Goal: Find specific page/section: Find specific page/section

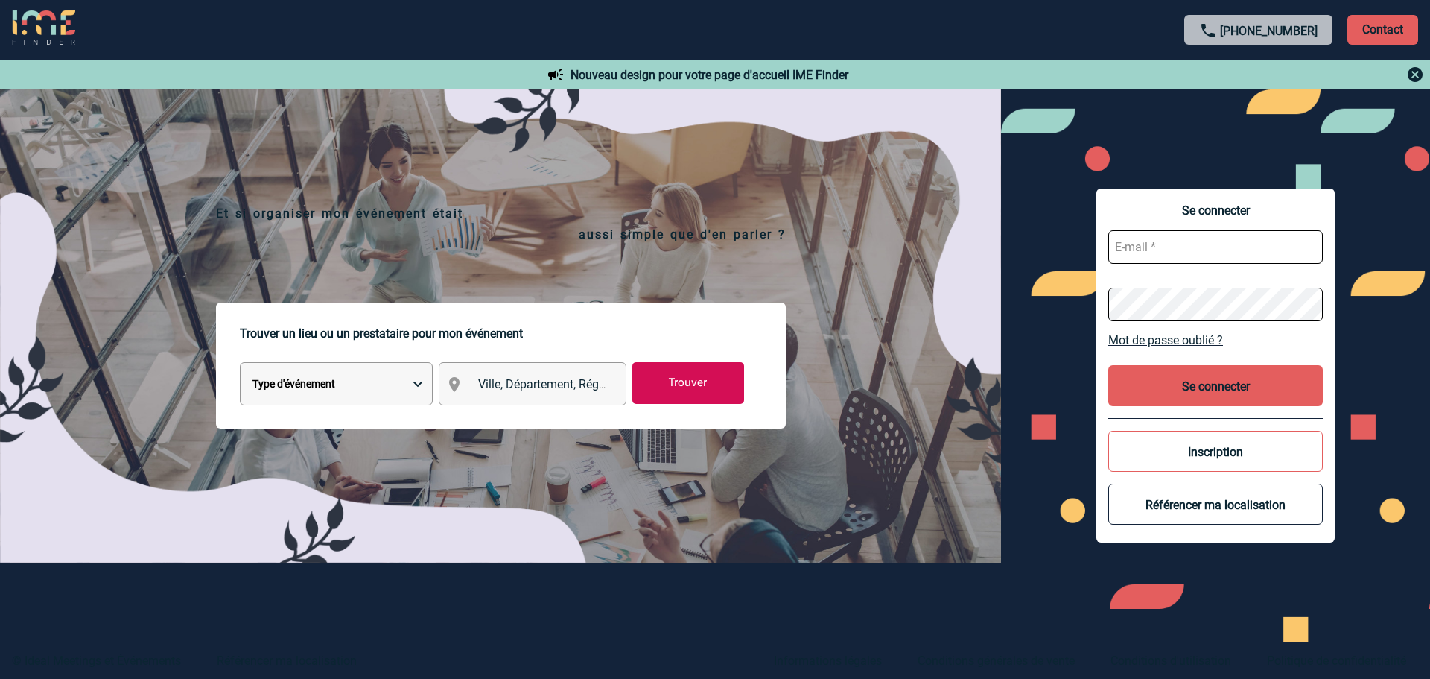
scroll to position [67625, 0]
type input "cthienot@ime-groupe.com"
click at [1190, 385] on font "Se connecter" at bounding box center [1216, 386] width 68 height 14
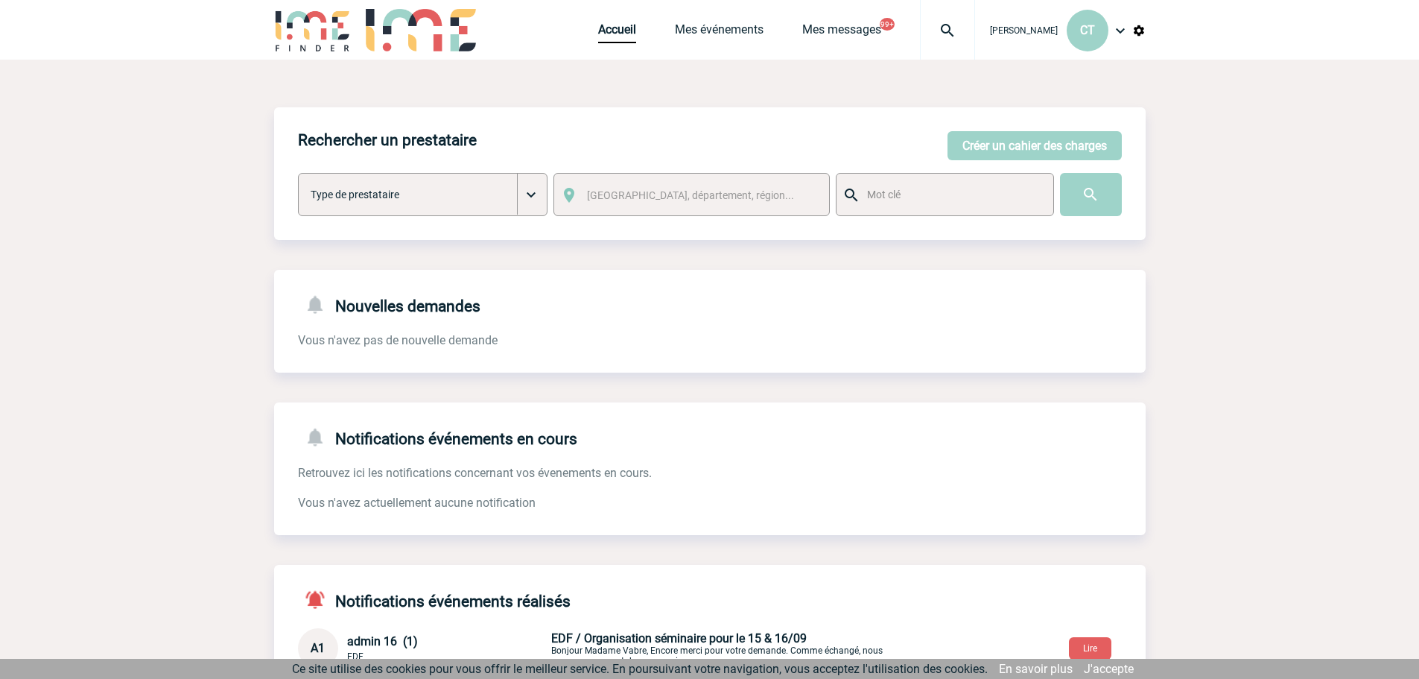
scroll to position [68130, 0]
click at [951, 29] on img at bounding box center [948, 31] width 54 height 18
click at [1089, 199] on input "image" at bounding box center [1091, 194] width 62 height 43
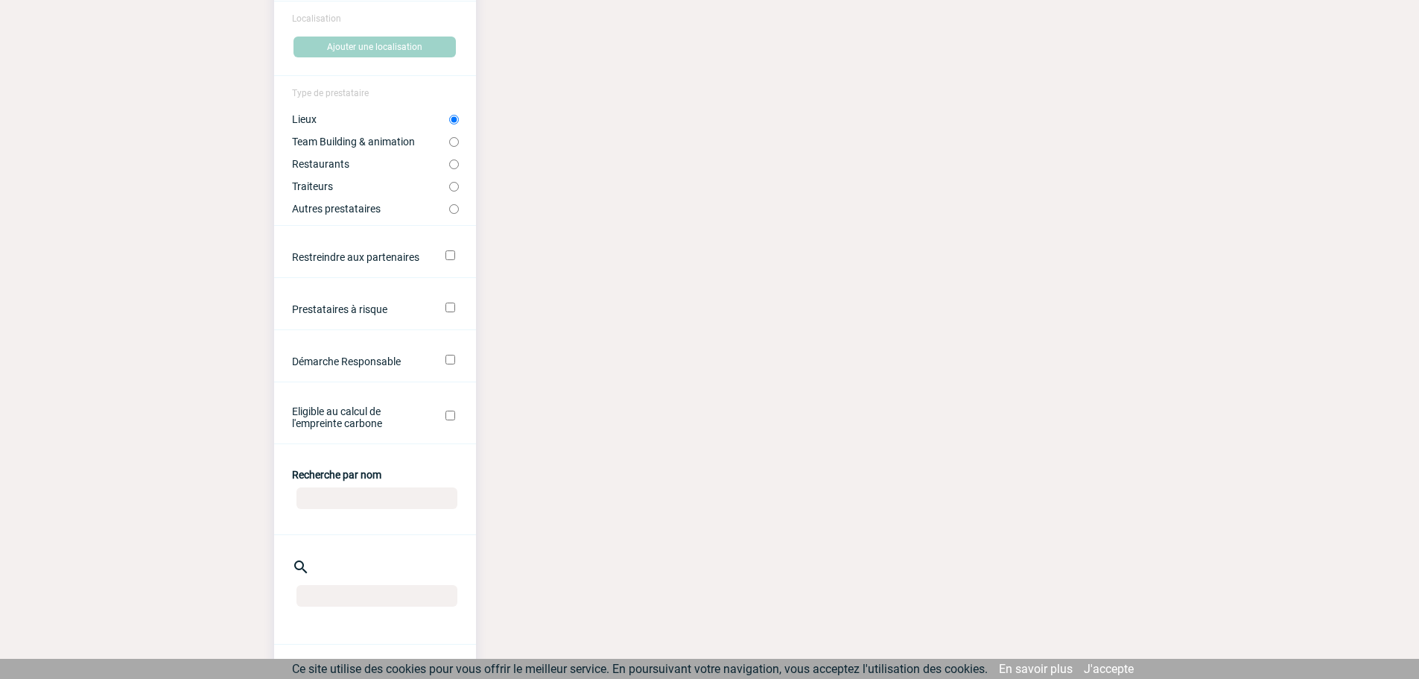
scroll to position [223, 0]
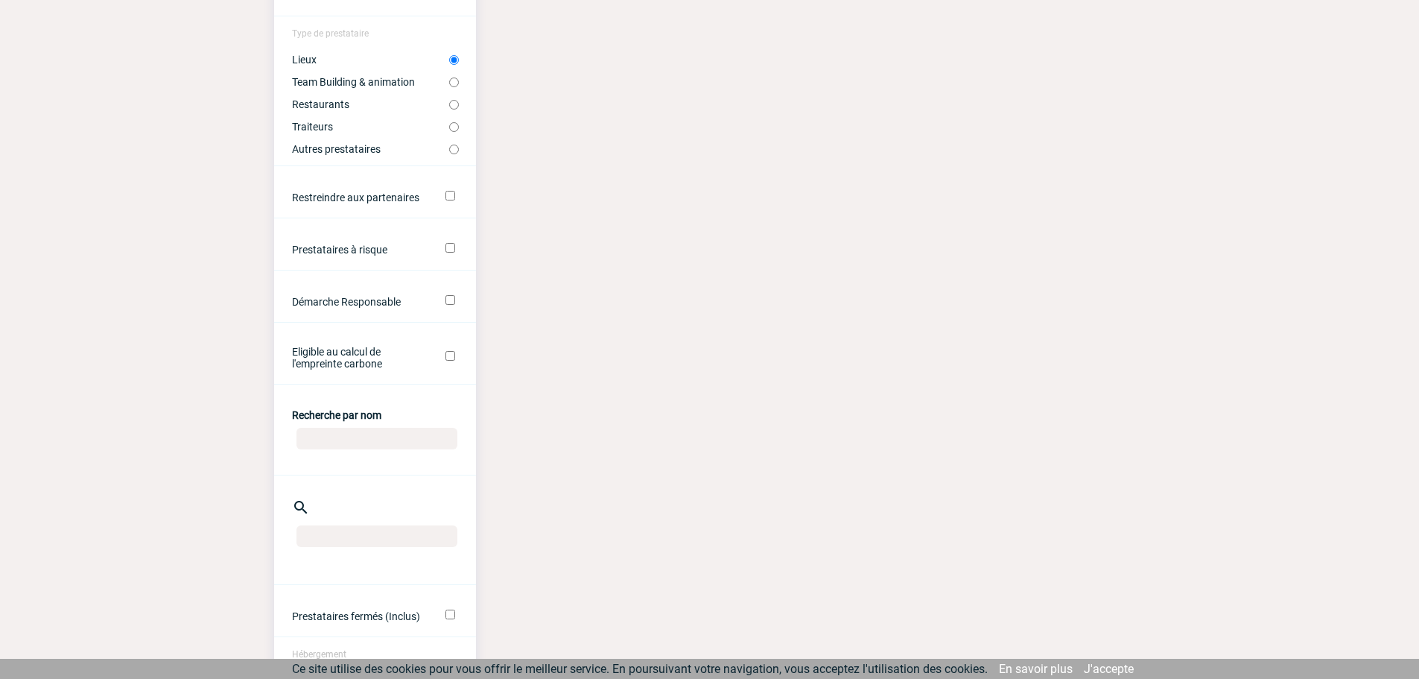
click at [340, 449] on input "Recherche par nom" at bounding box center [377, 439] width 161 height 22
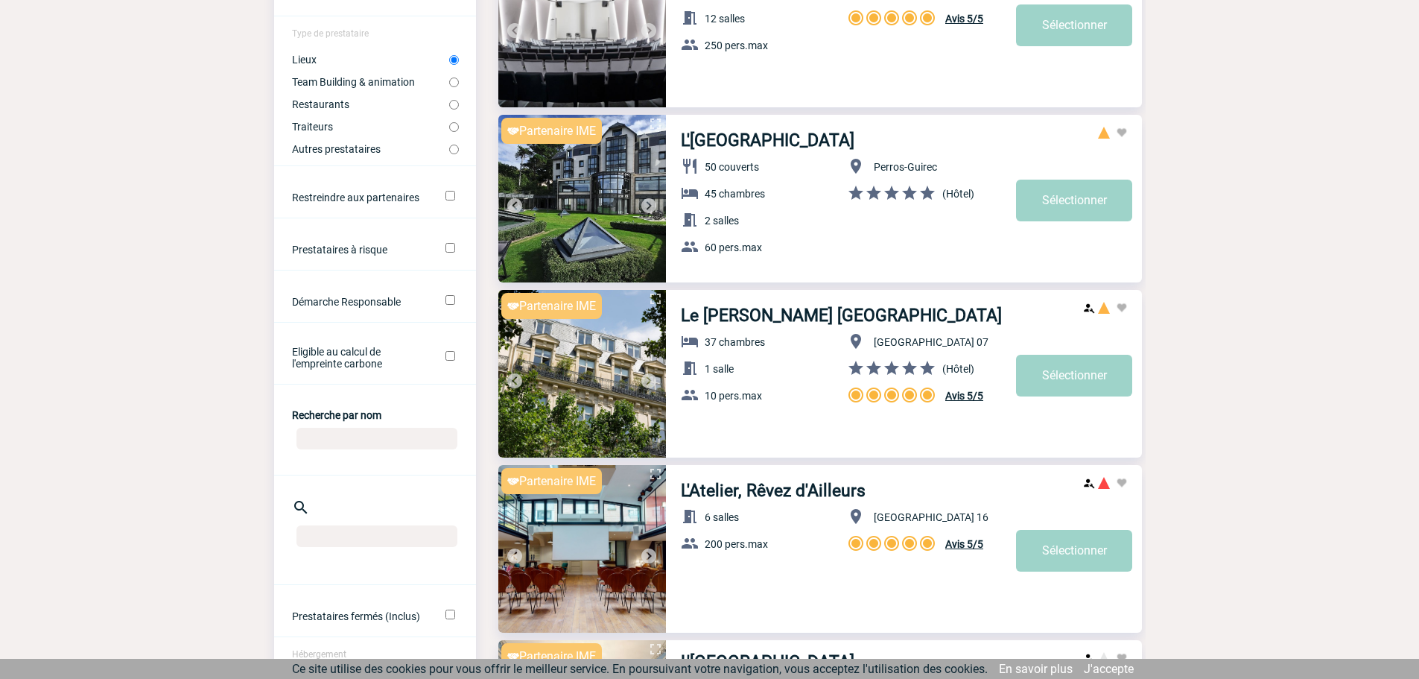
click at [328, 449] on input "Recherche par nom" at bounding box center [377, 439] width 161 height 22
click at [326, 449] on input "Recherche par nom" at bounding box center [377, 439] width 161 height 22
type input "ibis styles centre gare"
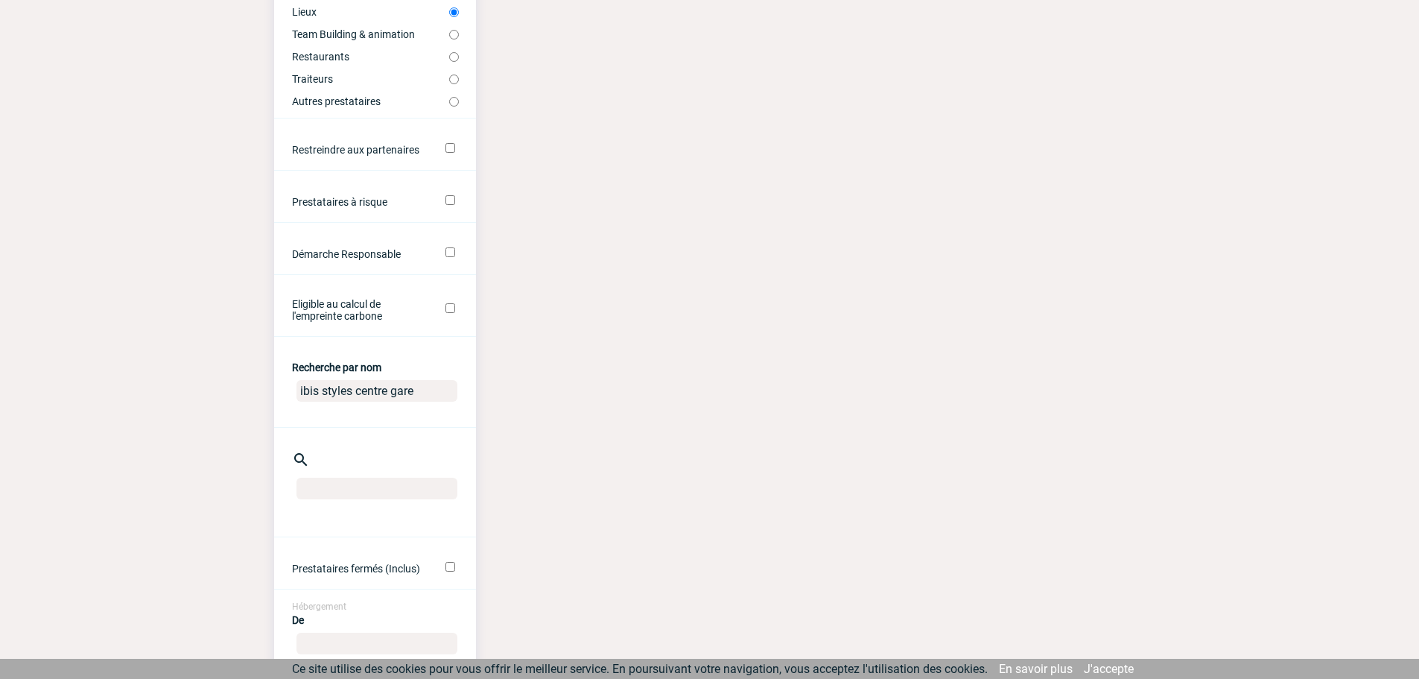
scroll to position [298, 0]
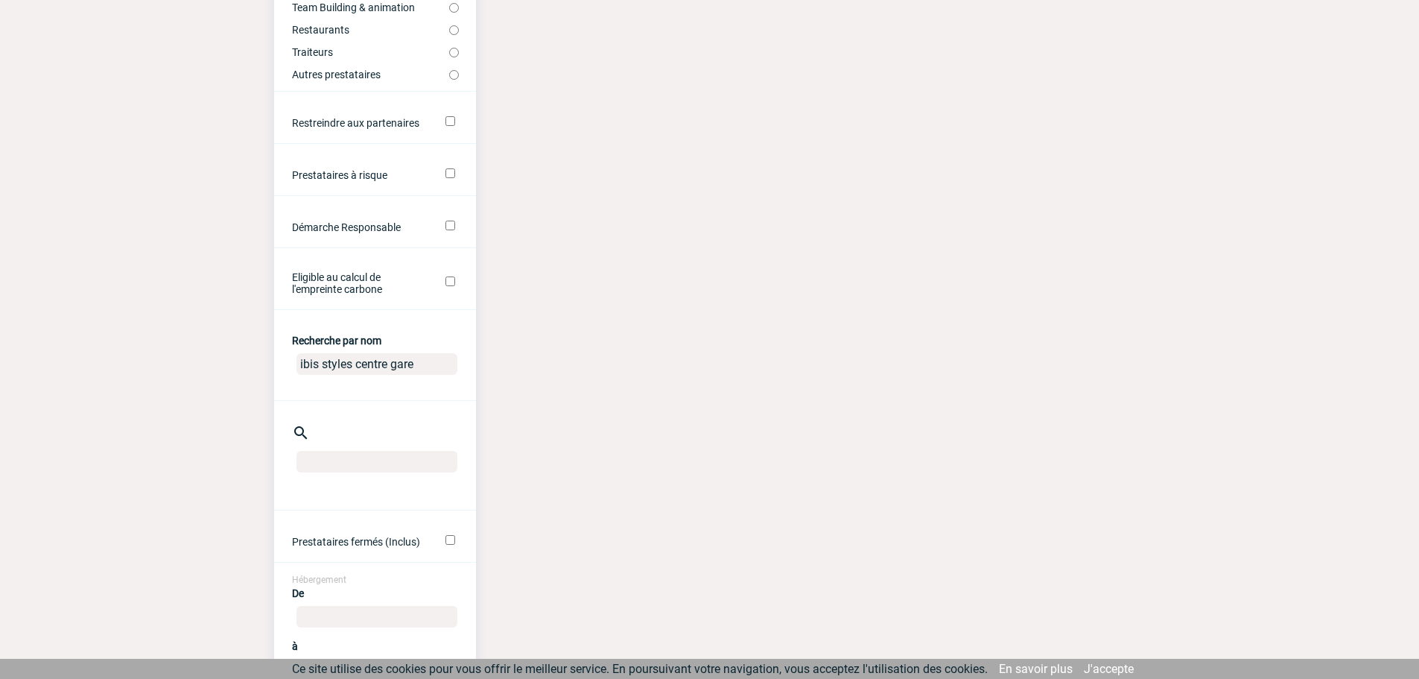
drag, startPoint x: 390, startPoint y: 442, endPoint x: 356, endPoint y: 443, distance: 34.3
click at [356, 375] on input "ibis styles centre gare" at bounding box center [377, 364] width 161 height 22
type input "ibis styles gare"
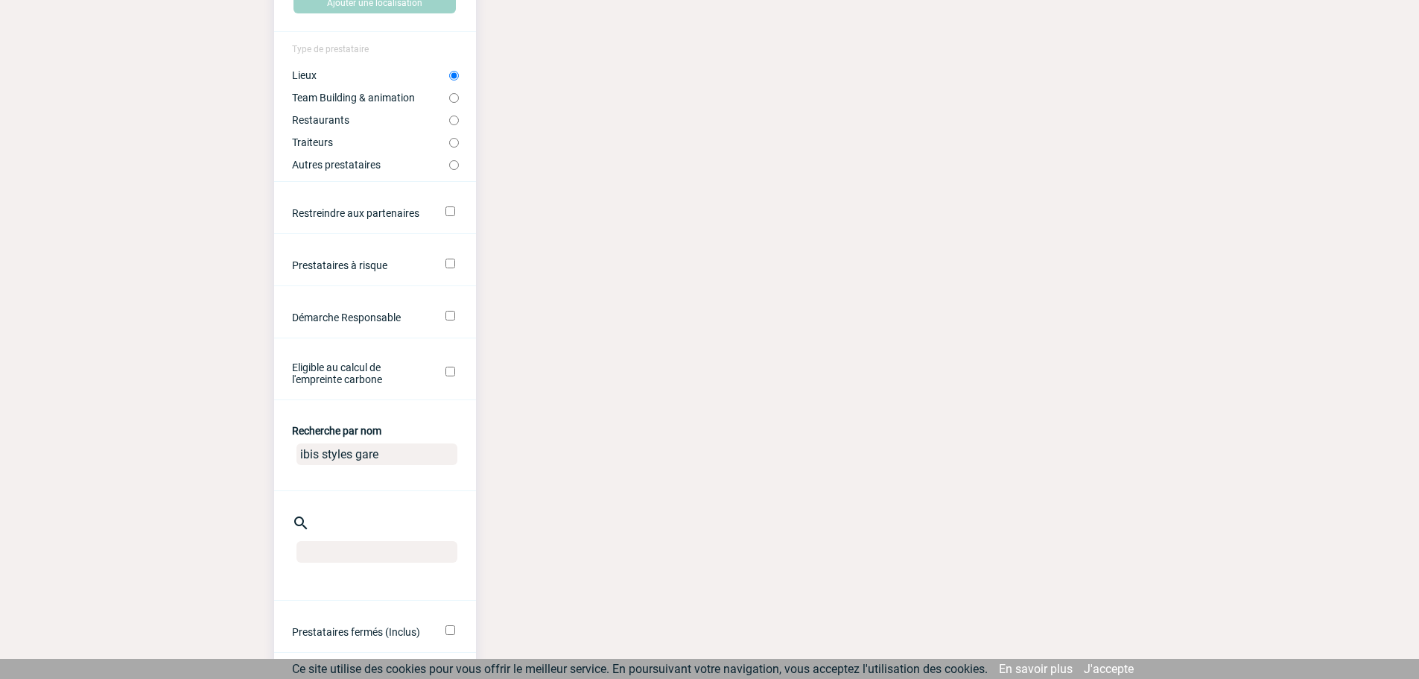
scroll to position [223, 0]
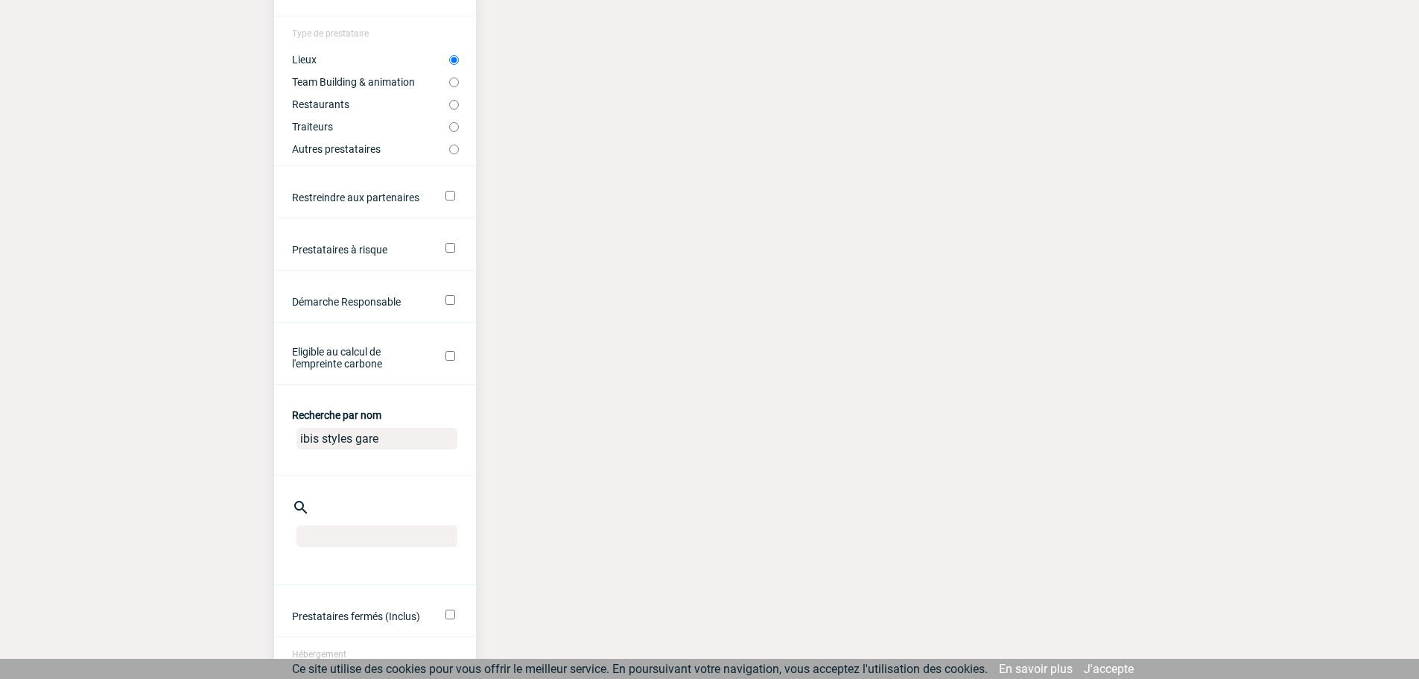
click at [390, 449] on input "ibis styles gare" at bounding box center [377, 439] width 161 height 22
drag, startPoint x: 354, startPoint y: 513, endPoint x: 321, endPoint y: 516, distance: 32.9
click at [321, 449] on input "ibis styles gare" at bounding box center [377, 439] width 161 height 22
type input "ibis gare"
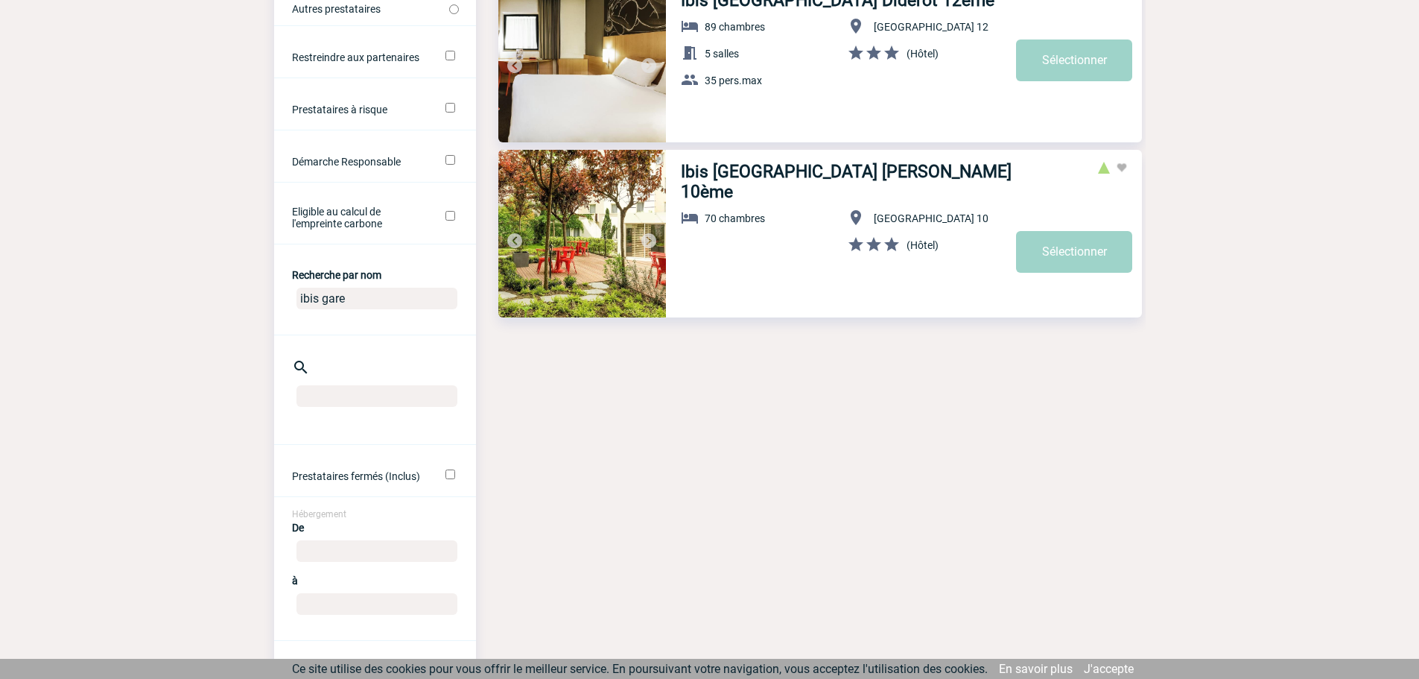
scroll to position [372, 0]
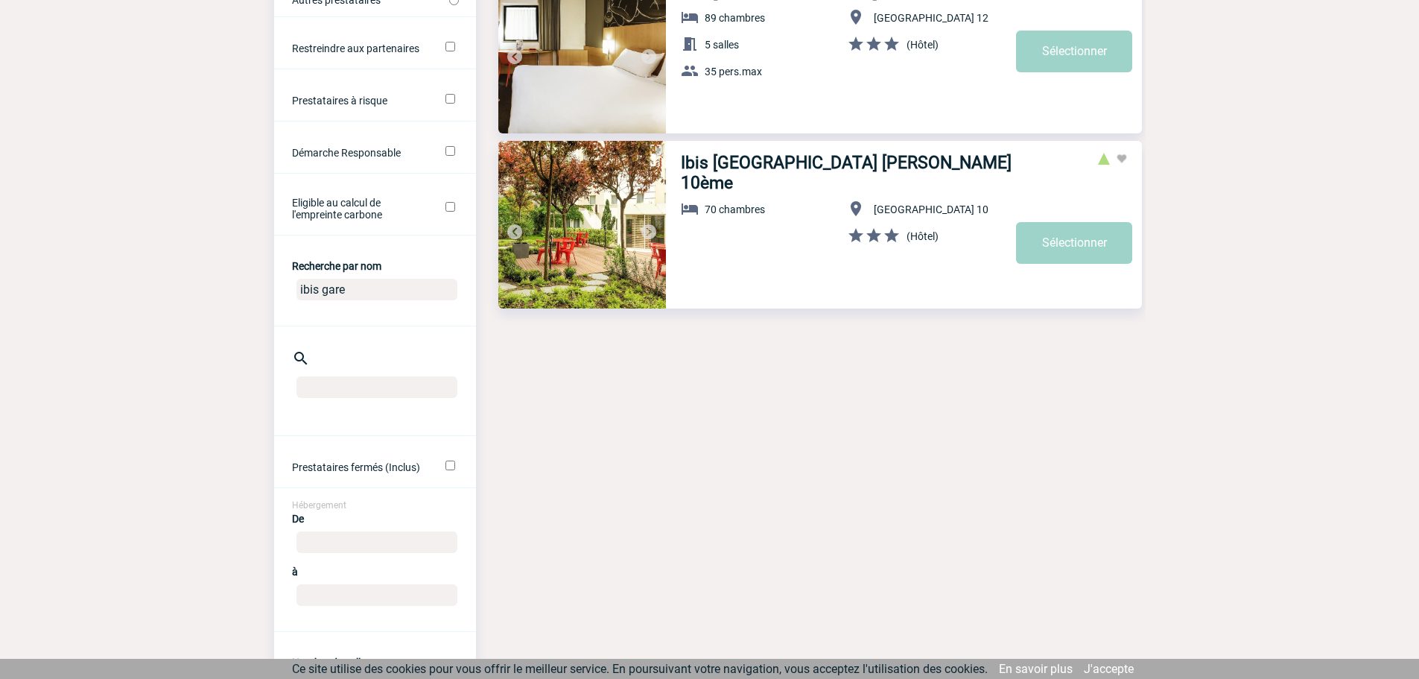
click at [361, 300] on input "ibis gare" at bounding box center [377, 290] width 161 height 22
drag, startPoint x: 346, startPoint y: 364, endPoint x: 241, endPoint y: 355, distance: 105.4
click at [241, 355] on body "Céline THIENOT CT Accueil Mes événements" at bounding box center [709, 634] width 1419 height 2012
paste input "Ibis Bordeaux Centre Gare Saint Jean [IS]"
type input "Ibis Bordeaux Centre Gare Saint Jean"
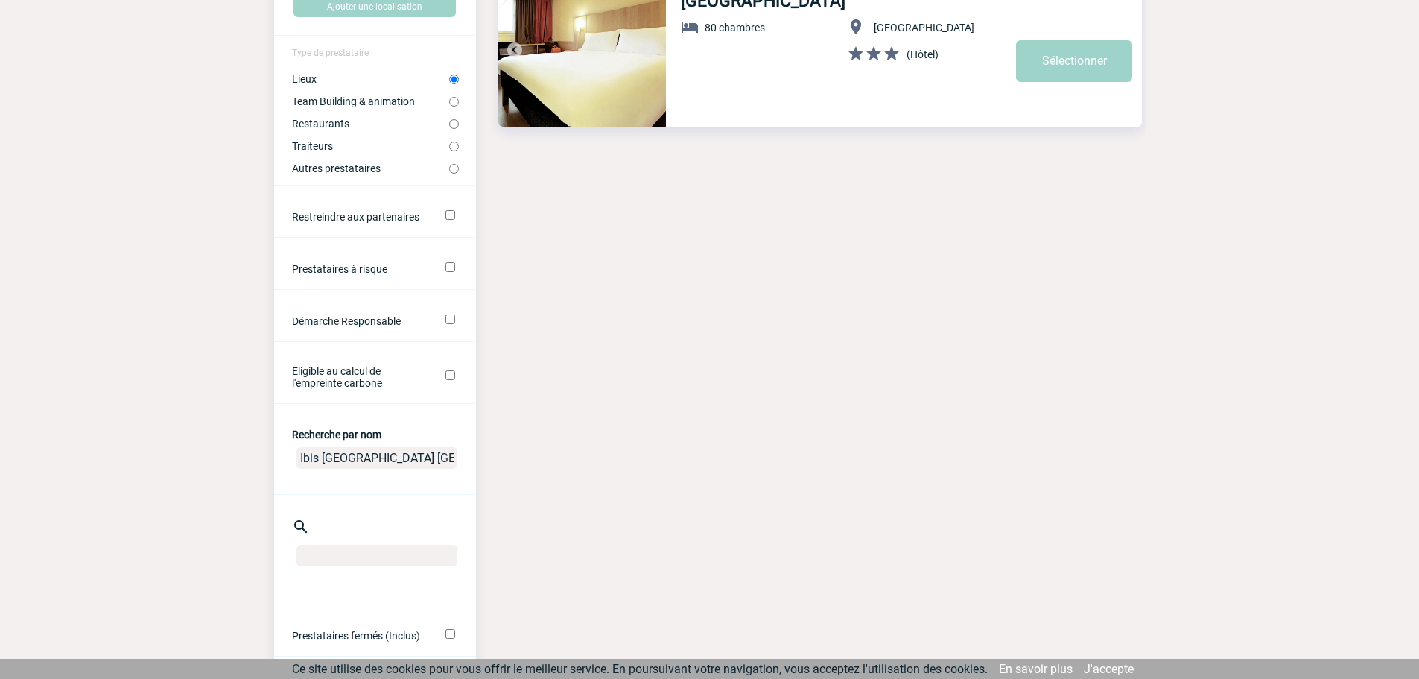
scroll to position [447, 0]
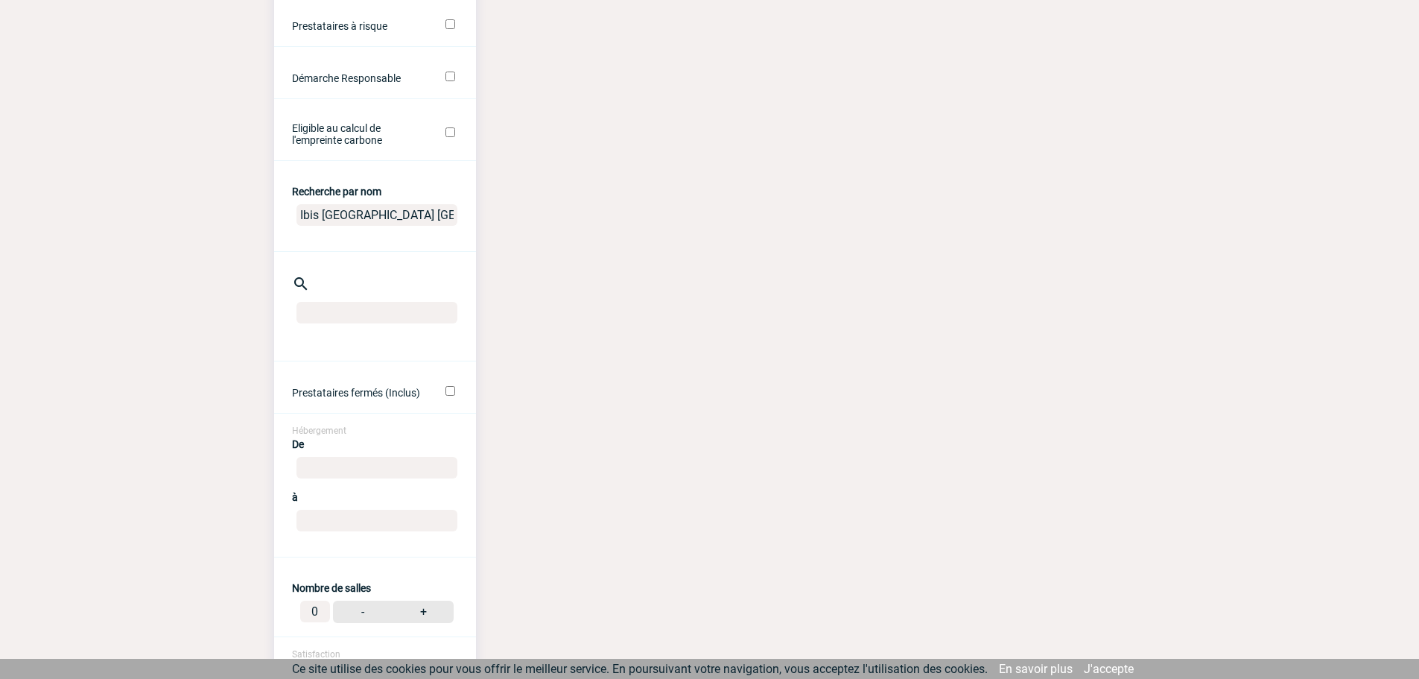
click at [358, 226] on input "Ibis Bordeaux Centre Gare Saint Jean" at bounding box center [377, 215] width 161 height 22
drag, startPoint x: 303, startPoint y: 293, endPoint x: 540, endPoint y: 292, distance: 236.9
click at [540, 292] on div "Voir les filtres Filtres Réinitialiser Localisation Ajouter une localisation Ty…" at bounding box center [710, 589] width 872 height 1953
type input "I"
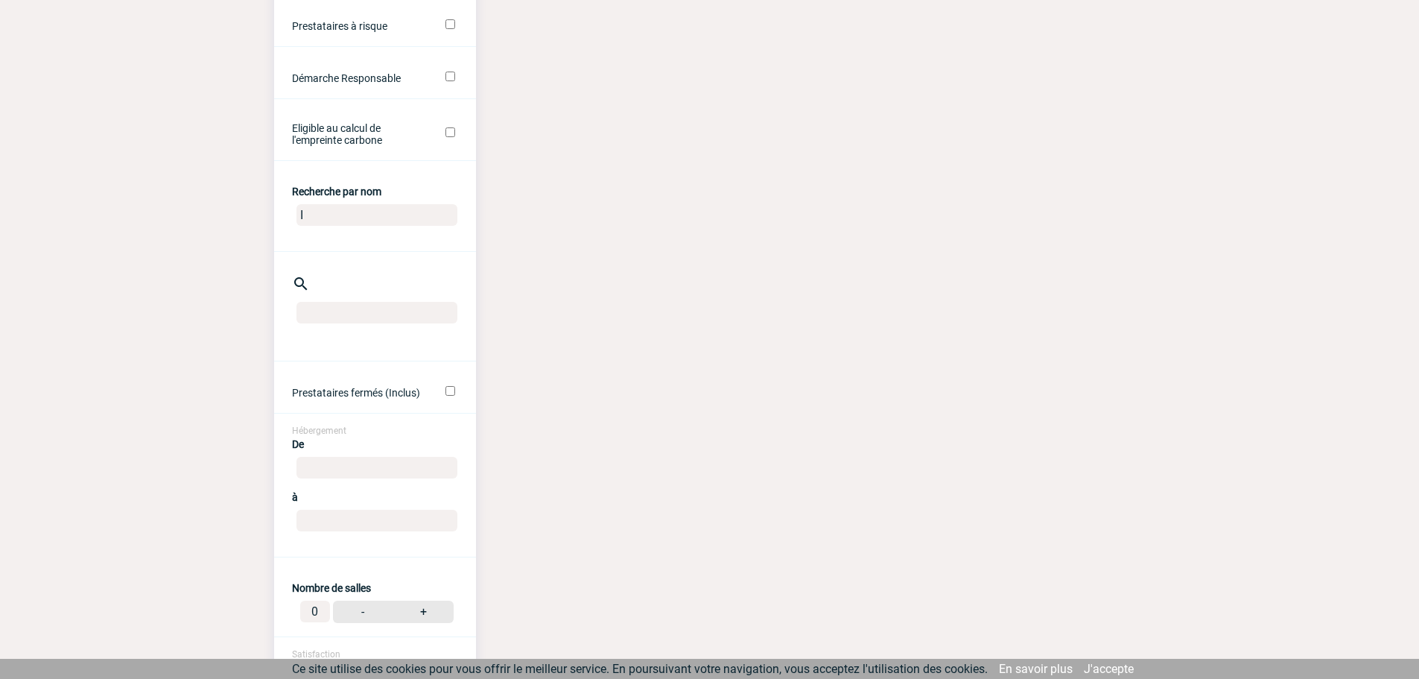
scroll to position [0, 0]
click at [328, 226] on input "Recherche par nom" at bounding box center [377, 215] width 161 height 22
type input "kyriad"
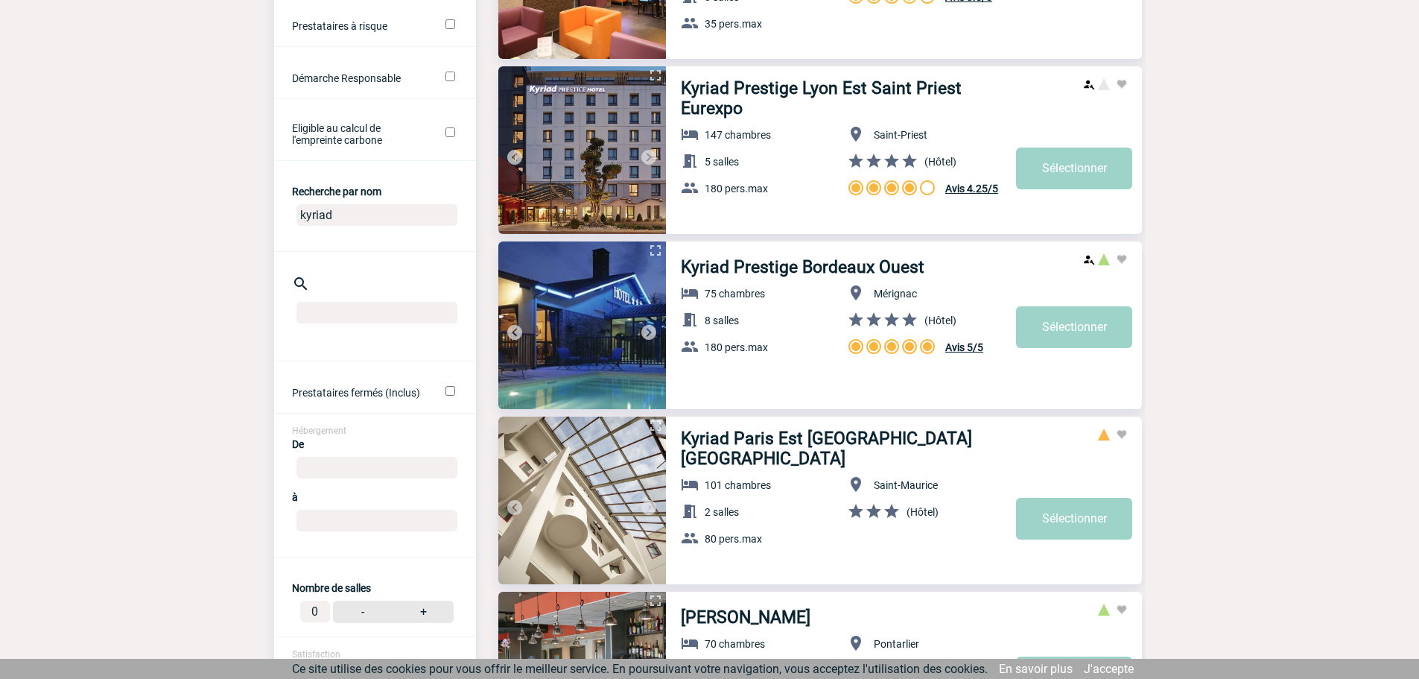
click at [376, 226] on input "kyriad" at bounding box center [377, 215] width 161 height 22
type input "kyriad mérignac"
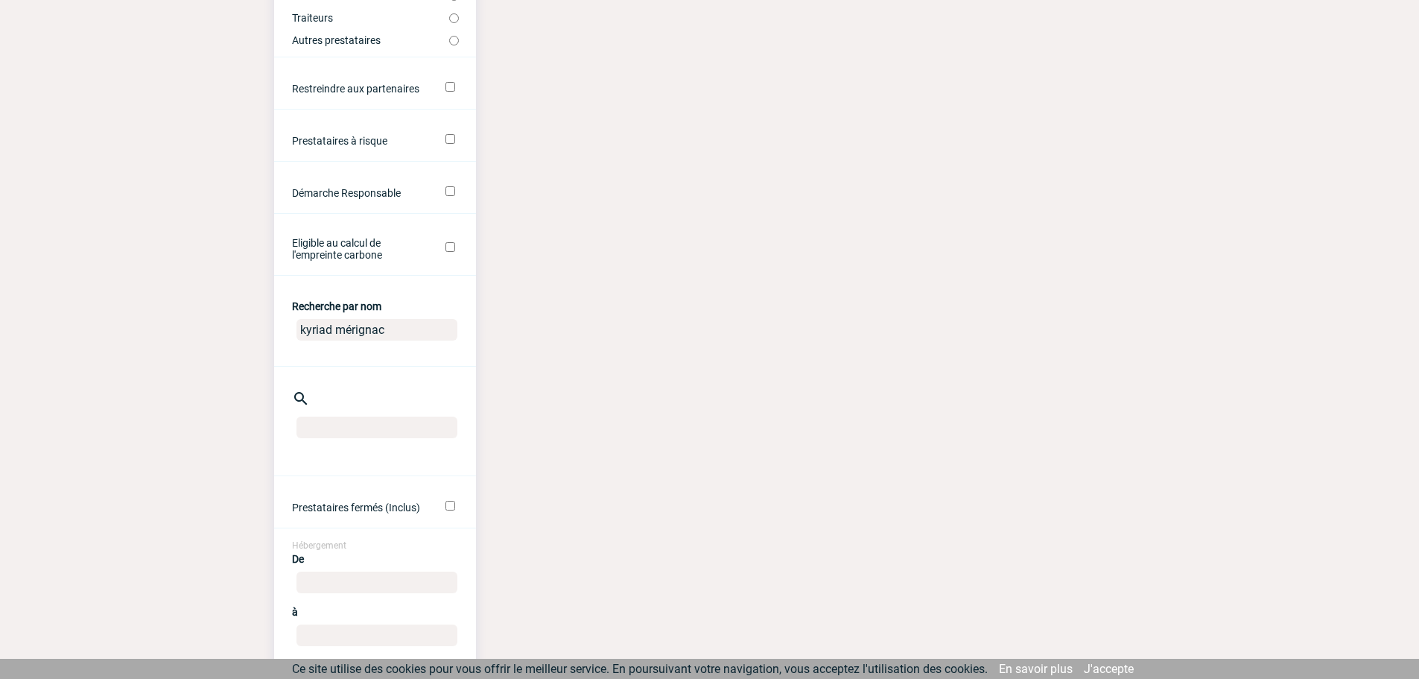
scroll to position [372, 0]
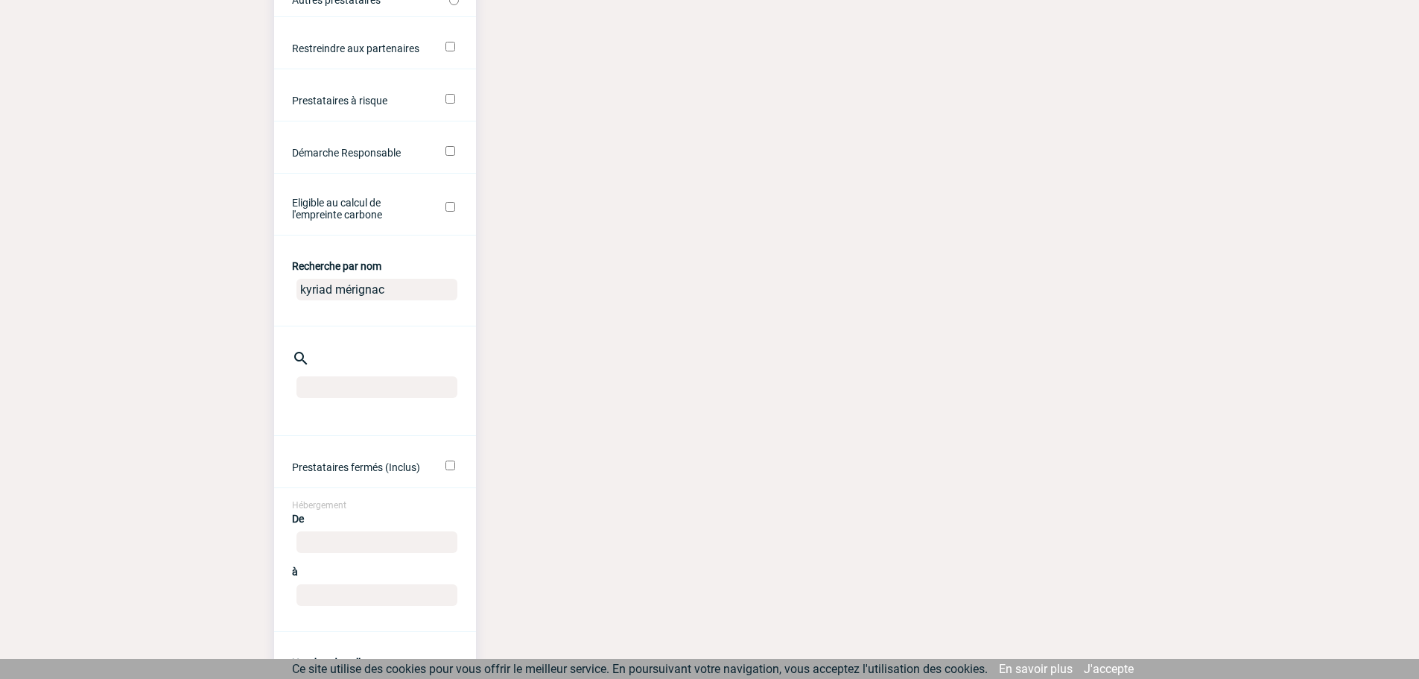
drag, startPoint x: 417, startPoint y: 372, endPoint x: 177, endPoint y: 358, distance: 240.3
click at [177, 358] on body "Céline THIENOT CT Accueil Mes événements" at bounding box center [709, 634] width 1419 height 2012
paste input "Kyriad Prestige Bordeaux Ouest"
type input "Kyriad Prestige Bordeaux Ouest"
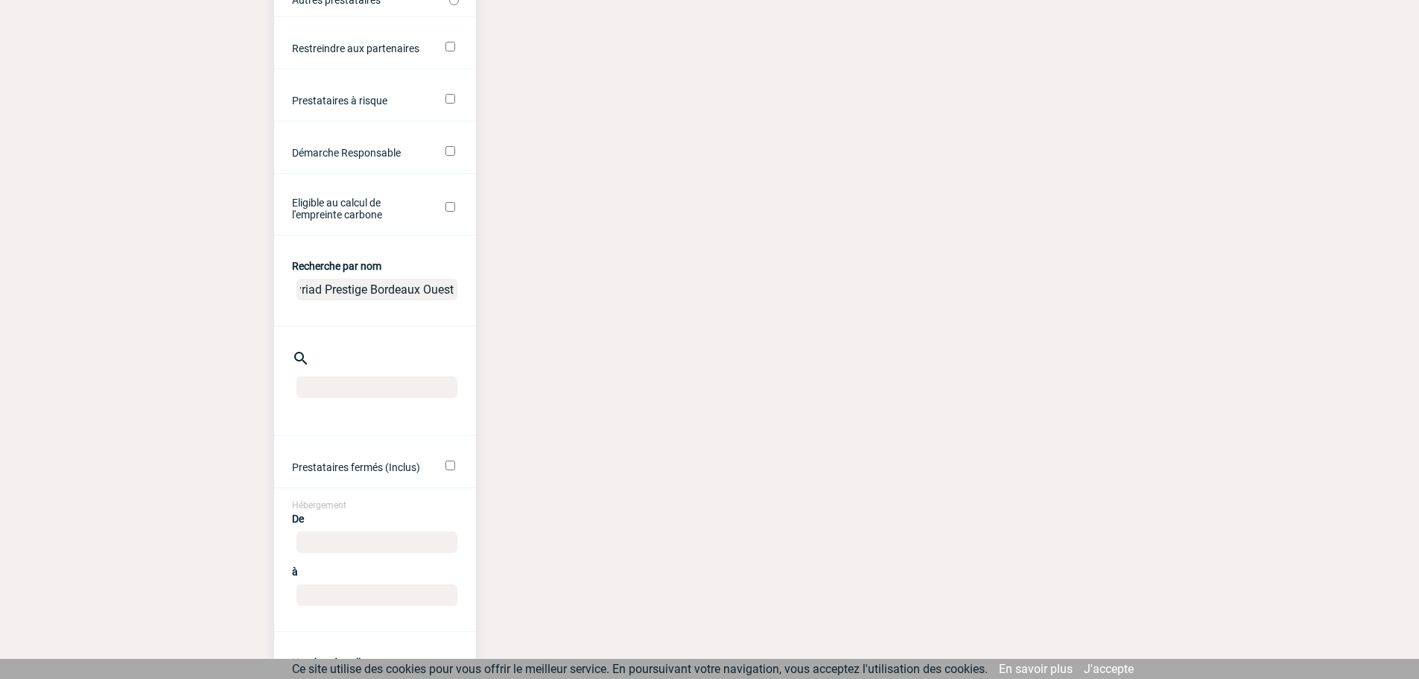
drag, startPoint x: 298, startPoint y: 369, endPoint x: 717, endPoint y: 396, distance: 419.6
click at [717, 396] on div "Voir les filtres Filtres Réinitialiser Localisation Ajouter une localisation Ty…" at bounding box center [710, 663] width 872 height 1953
type input "holiday inn bordeaux"
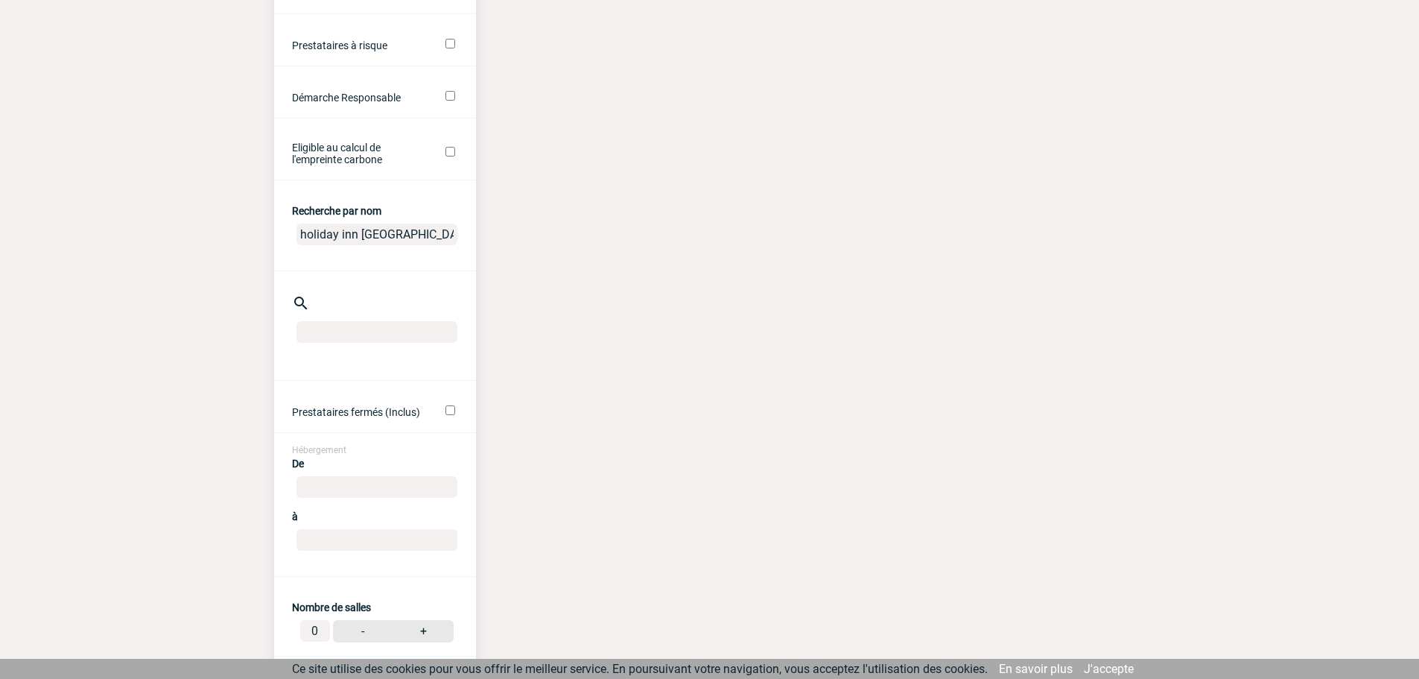
scroll to position [447, 0]
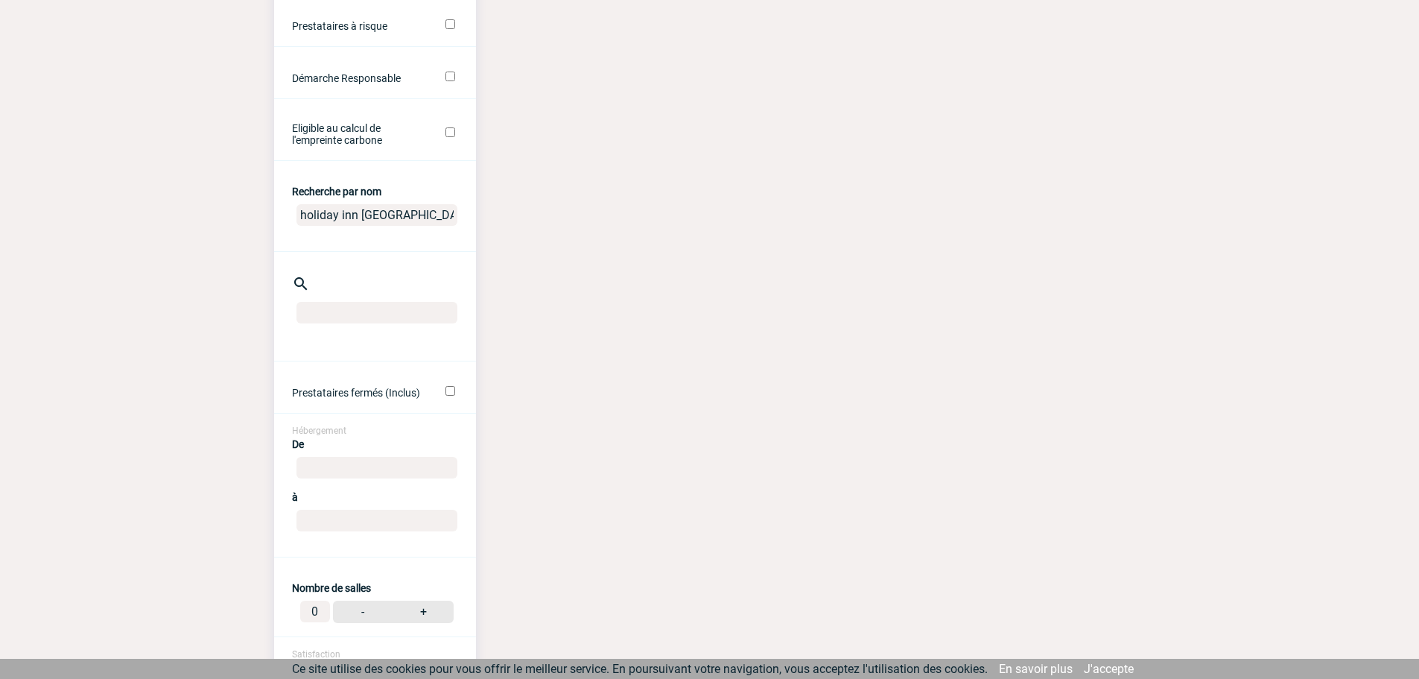
drag, startPoint x: 416, startPoint y: 297, endPoint x: 119, endPoint y: 259, distance: 299.8
click at [118, 259] on body "Céline THIENOT CT Accueil Mes événements" at bounding box center [709, 559] width 1419 height 2012
paste input "Holiday Inn Bordeaux Mérignac [IS]"
type input "Holiday Inn [GEOGRAPHIC_DATA] Mérignac"
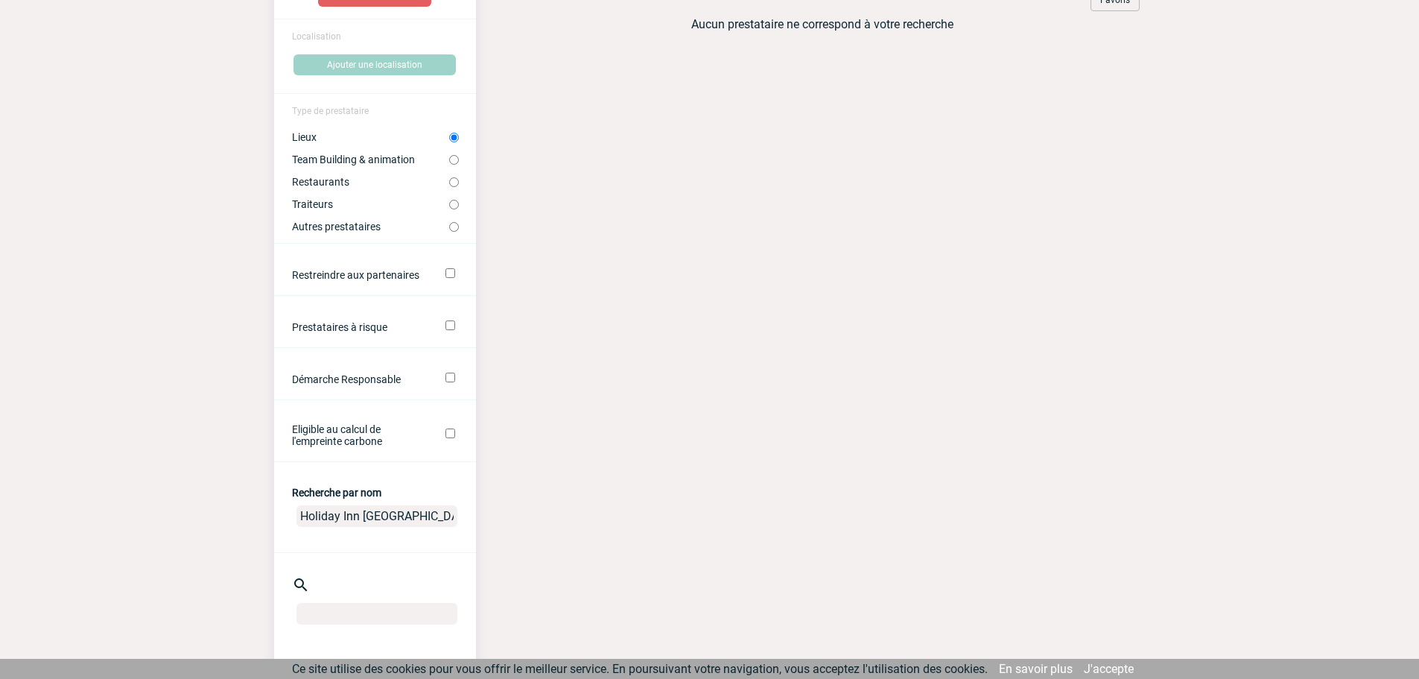
scroll to position [372, 0]
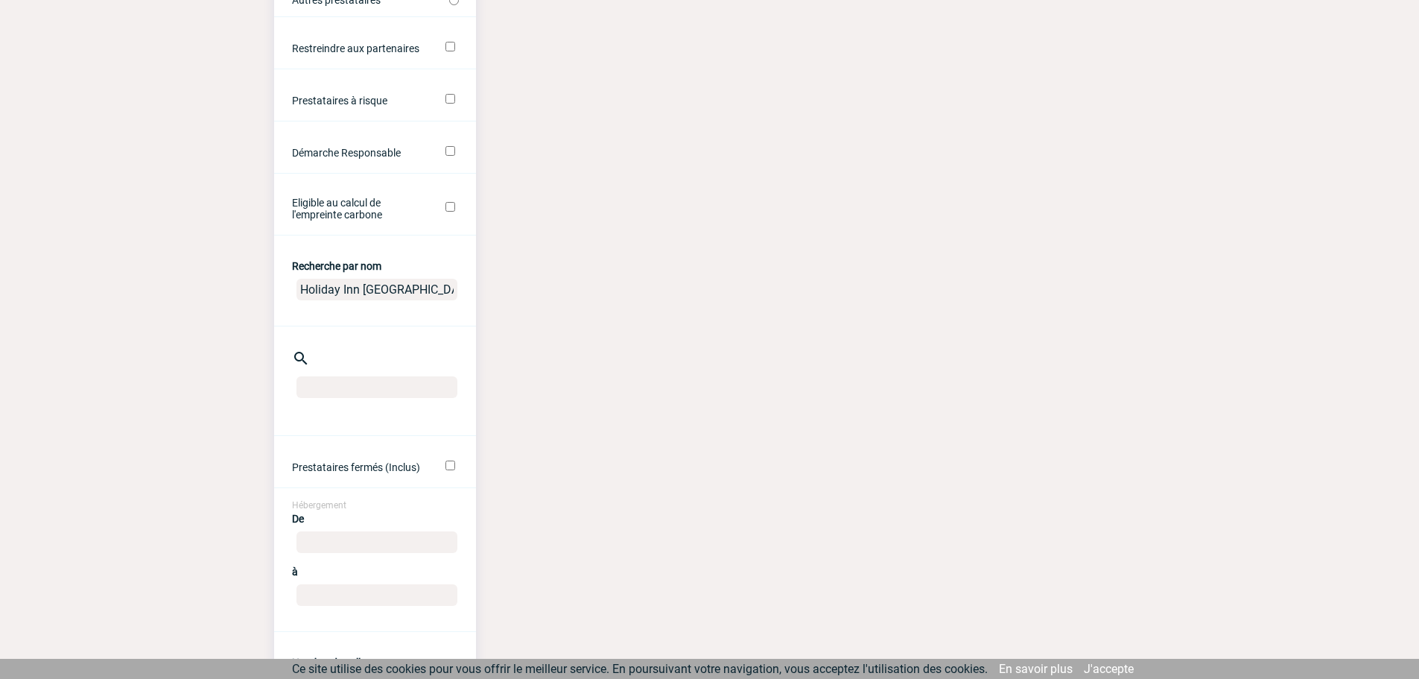
click at [399, 300] on input "Holiday Inn [GEOGRAPHIC_DATA] Mérignac" at bounding box center [377, 290] width 161 height 22
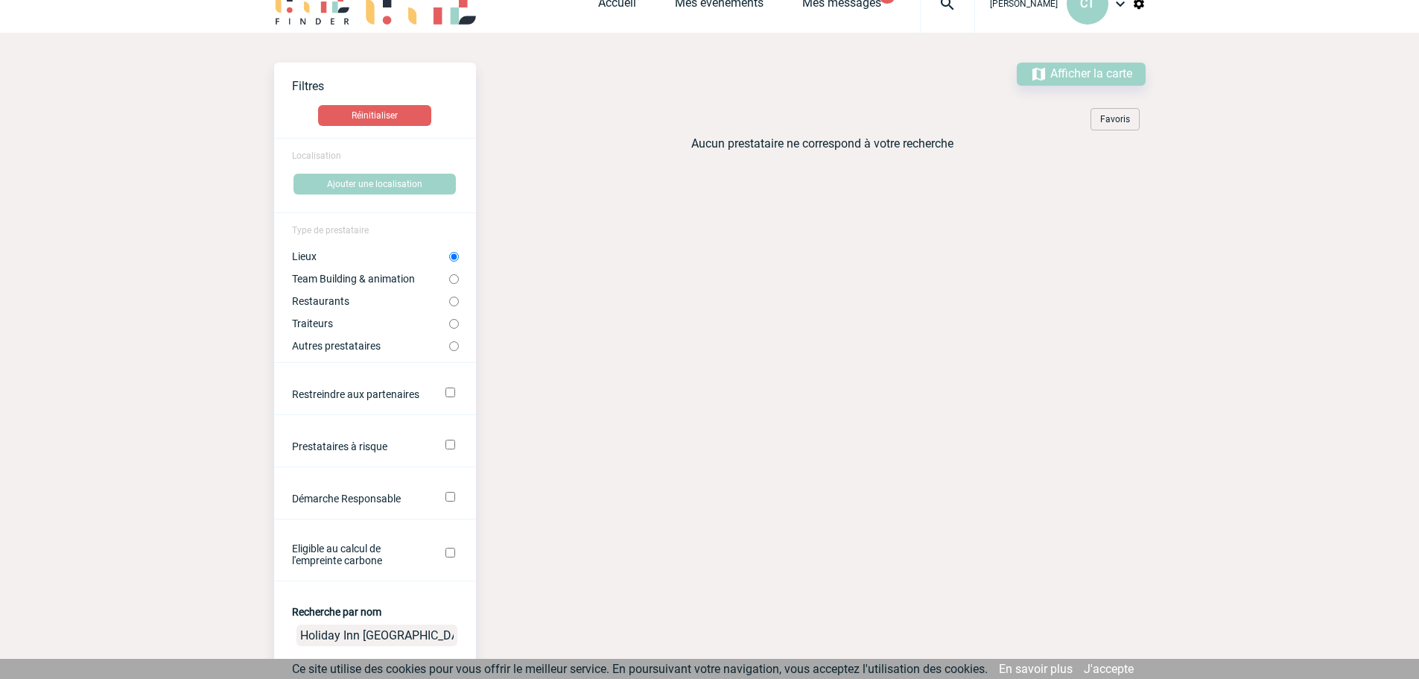
scroll to position [0, 0]
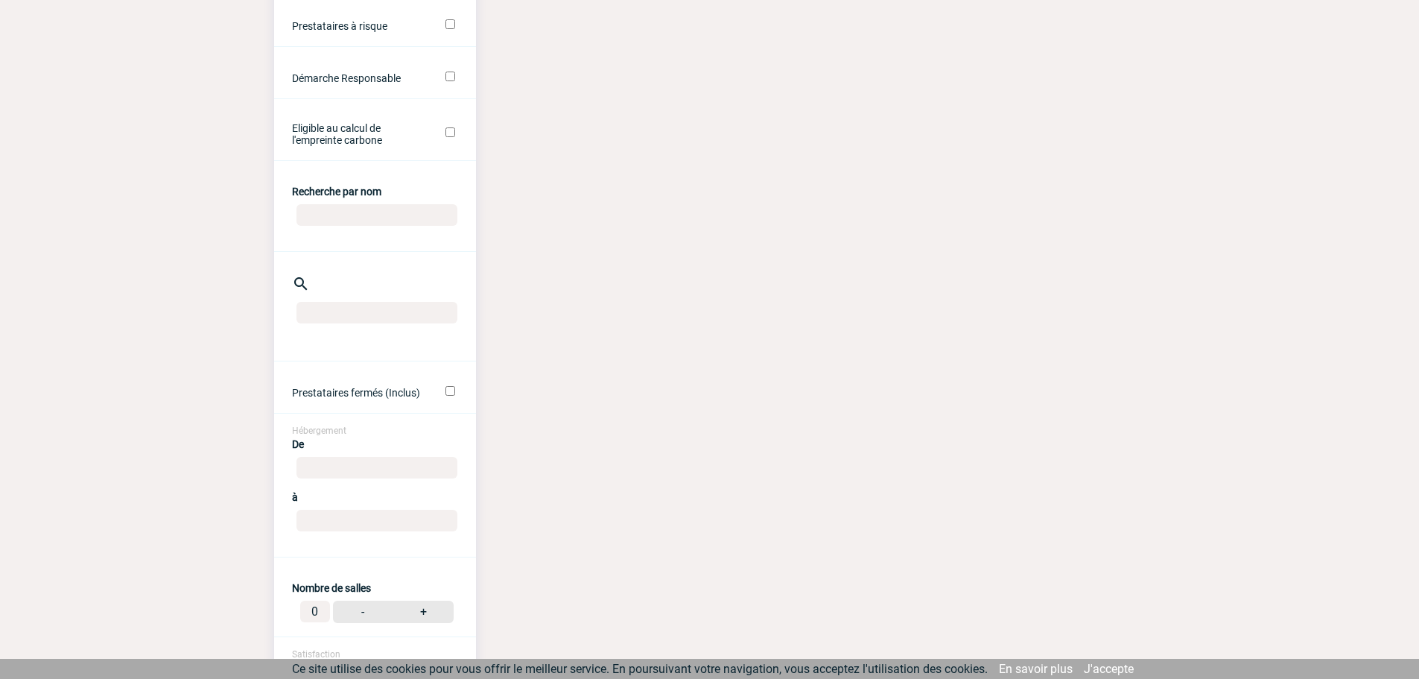
scroll to position [68130, 0]
click at [320, 323] on input "text" at bounding box center [377, 313] width 161 height 22
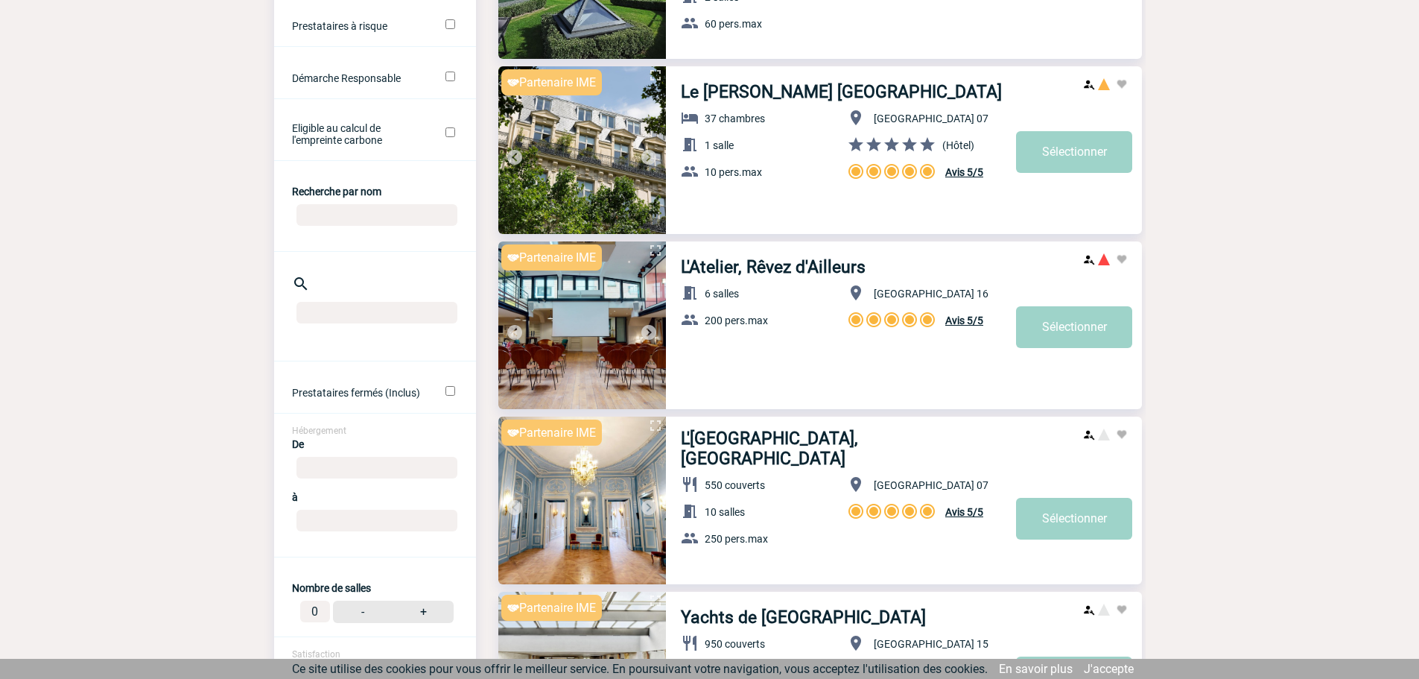
paste input "Holiday Inn [GEOGRAPHIC_DATA] Mérignac"
type input "Holiday Inn [GEOGRAPHIC_DATA] Mérignac"
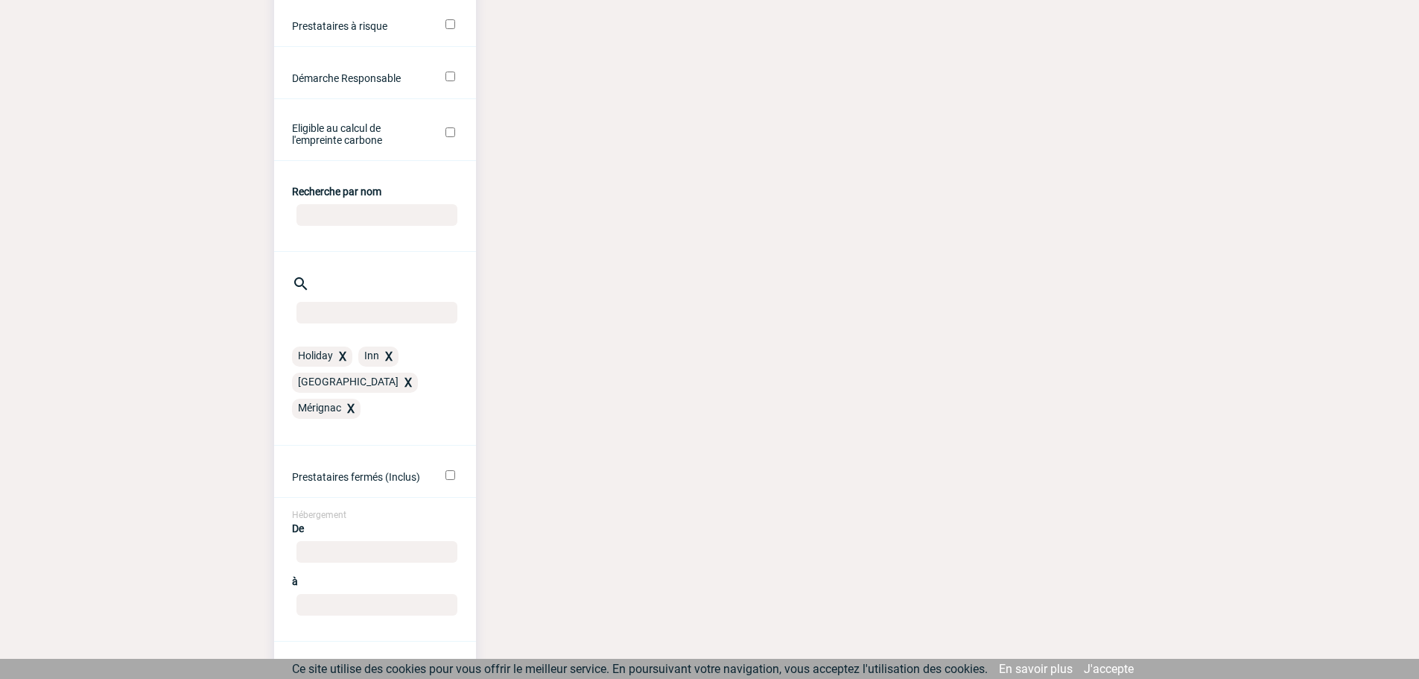
click at [341, 364] on span "X" at bounding box center [342, 356] width 7 height 14
type textarea "X"
click at [341, 364] on span "X" at bounding box center [342, 356] width 7 height 14
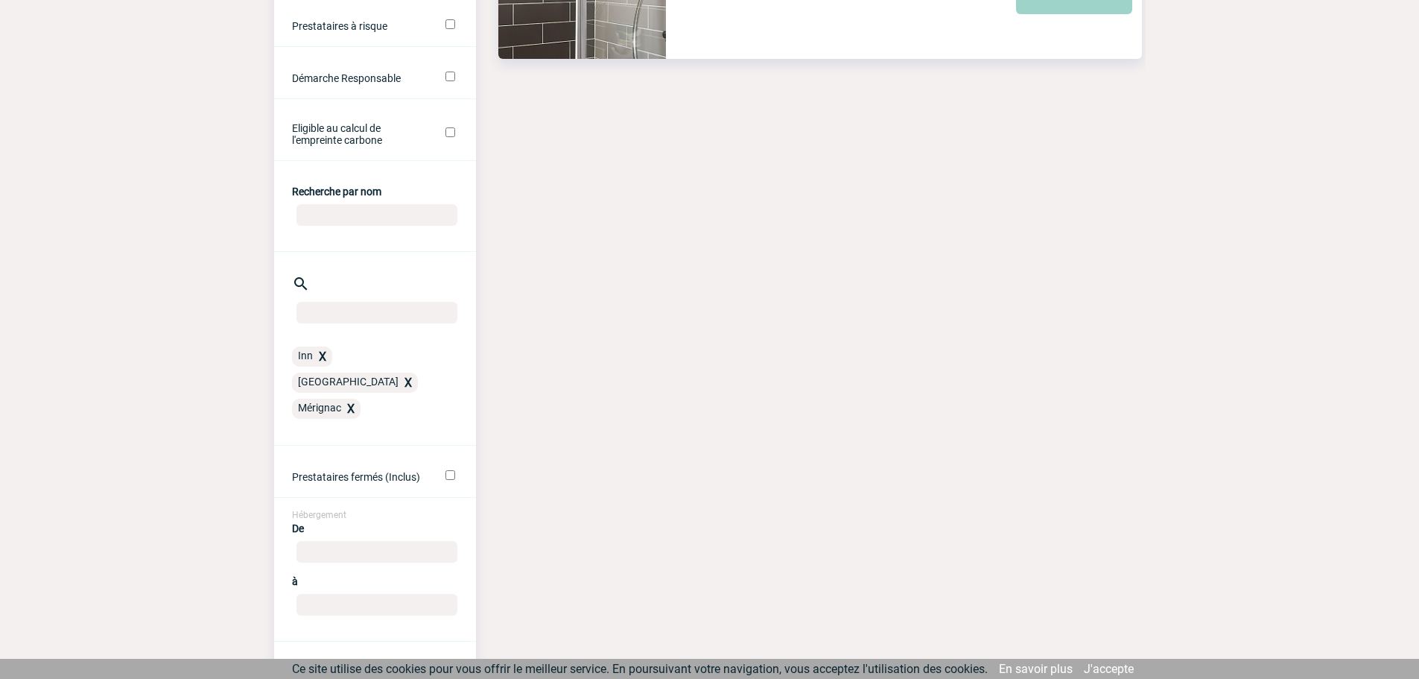
click at [324, 364] on span "X" at bounding box center [322, 356] width 7 height 14
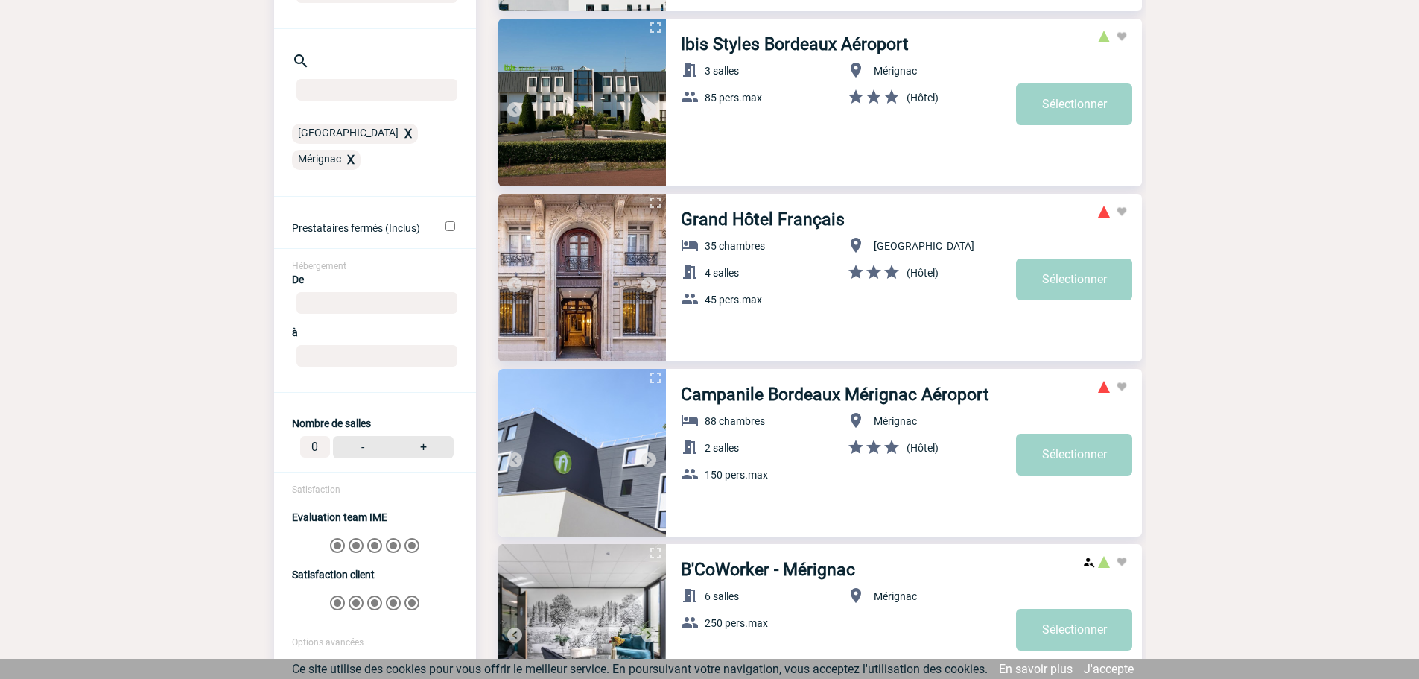
scroll to position [670, 0]
click at [405, 140] on span "X" at bounding box center [408, 133] width 7 height 14
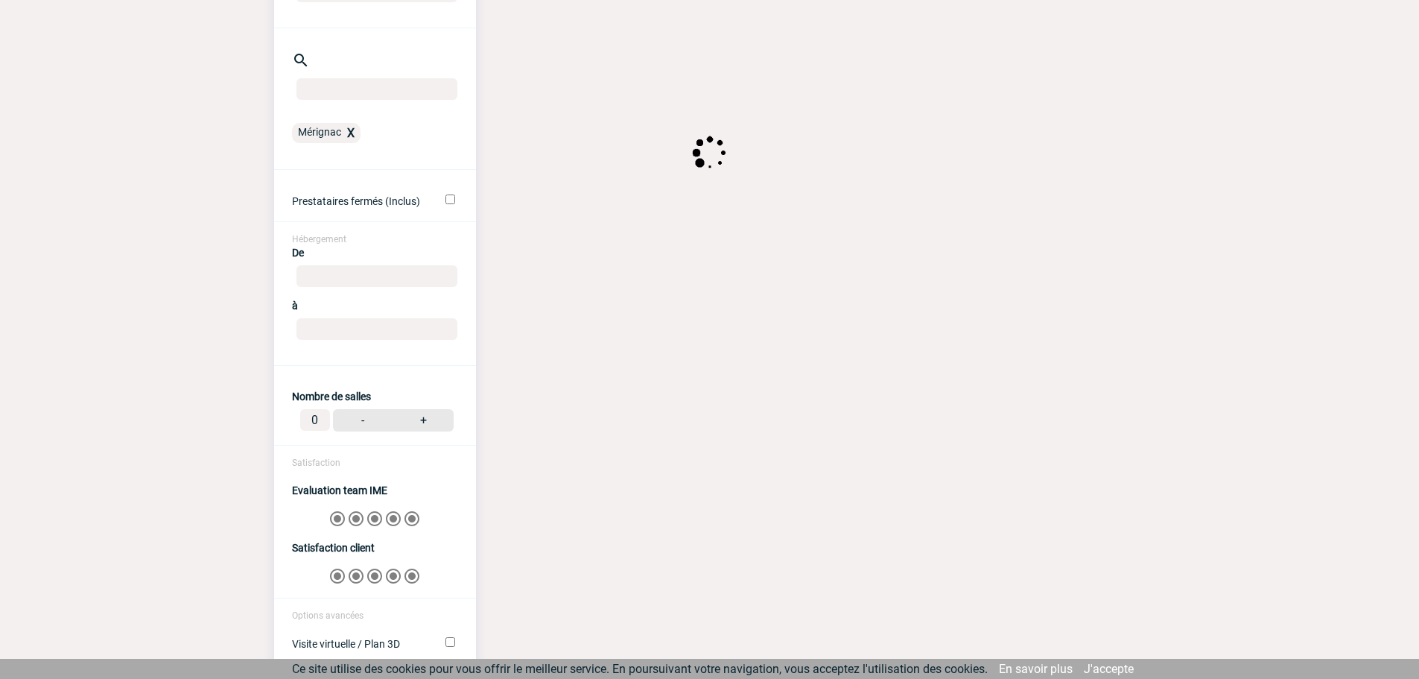
click at [352, 140] on span "X" at bounding box center [350, 133] width 7 height 14
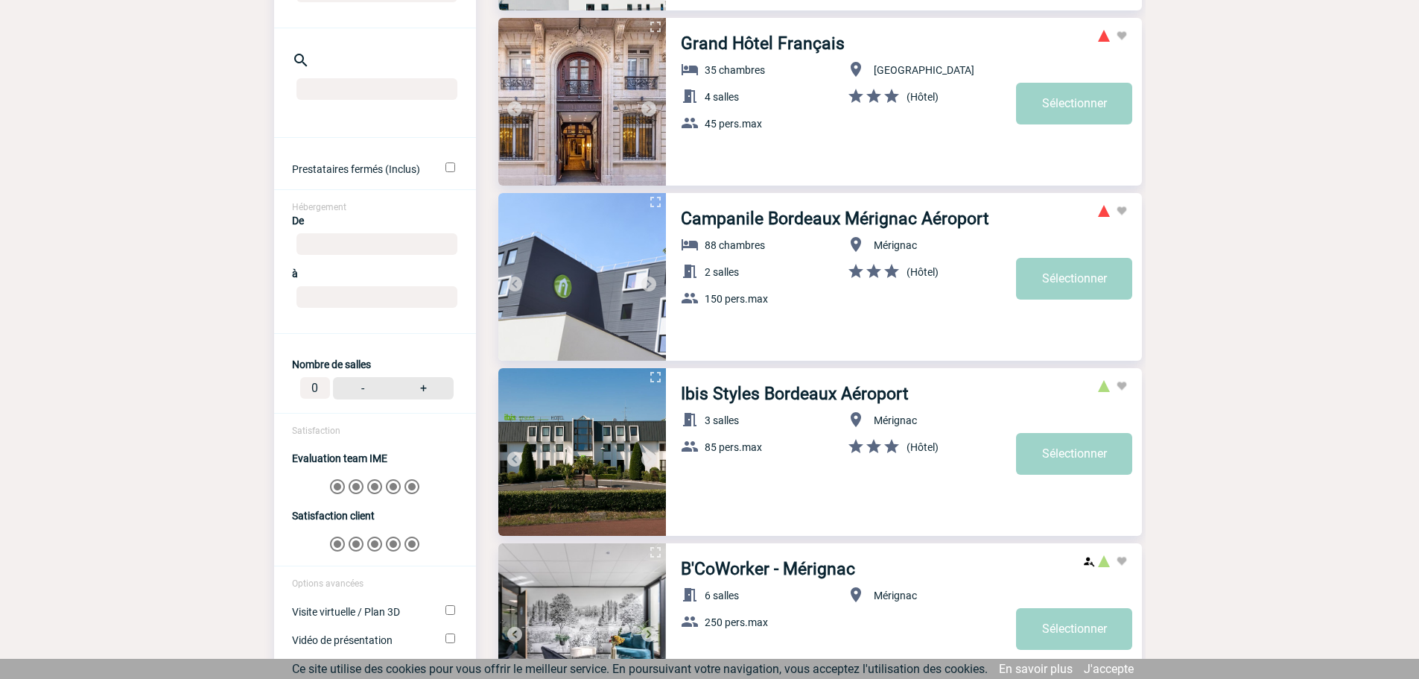
paste input "Holiday Inn [GEOGRAPHIC_DATA] Mérignac"
type input "Holiday Inn [GEOGRAPHIC_DATA] Mérignac"
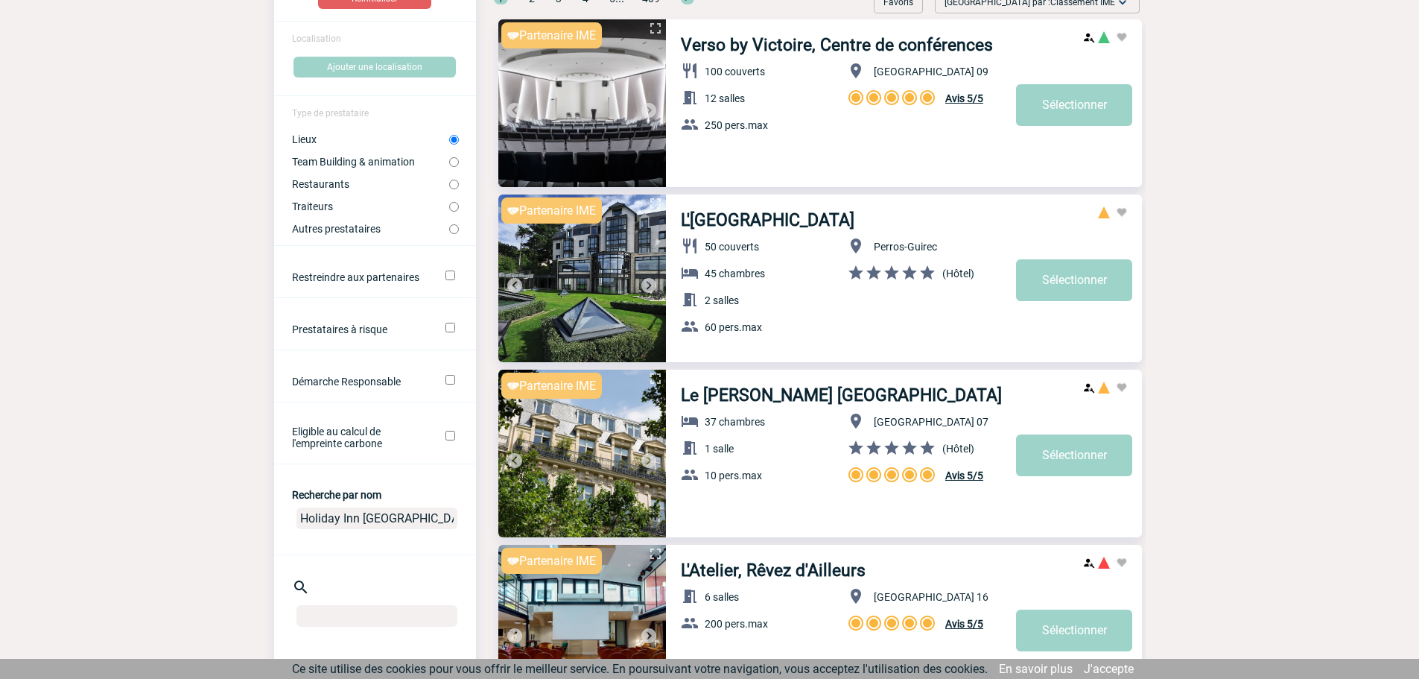
scroll to position [298, 0]
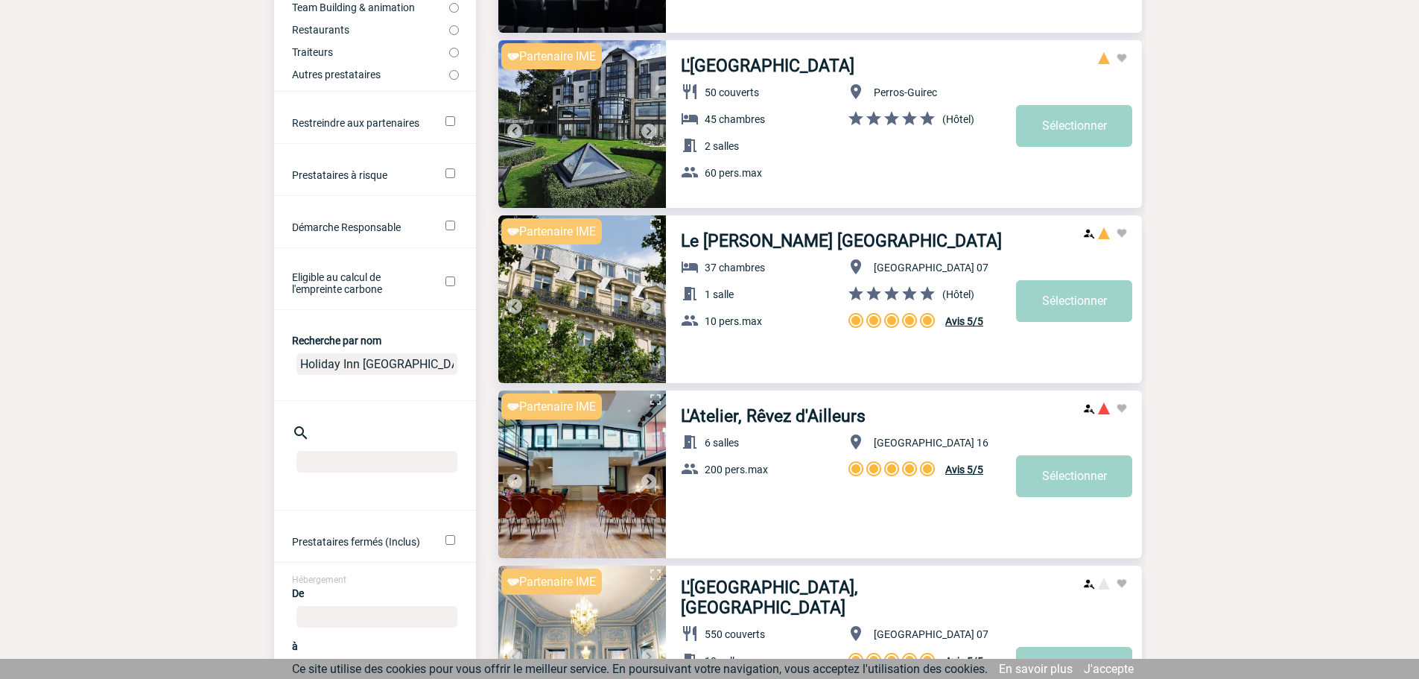
click at [387, 375] on input "Holiday Inn [GEOGRAPHIC_DATA] Mérignac" at bounding box center [377, 364] width 161 height 22
click at [411, 375] on input "Holiday Inn [GEOGRAPHIC_DATA] Mérignac" at bounding box center [377, 364] width 161 height 22
click at [419, 375] on input "Holiday Inn [GEOGRAPHIC_DATA] Mérignac" at bounding box center [377, 364] width 161 height 22
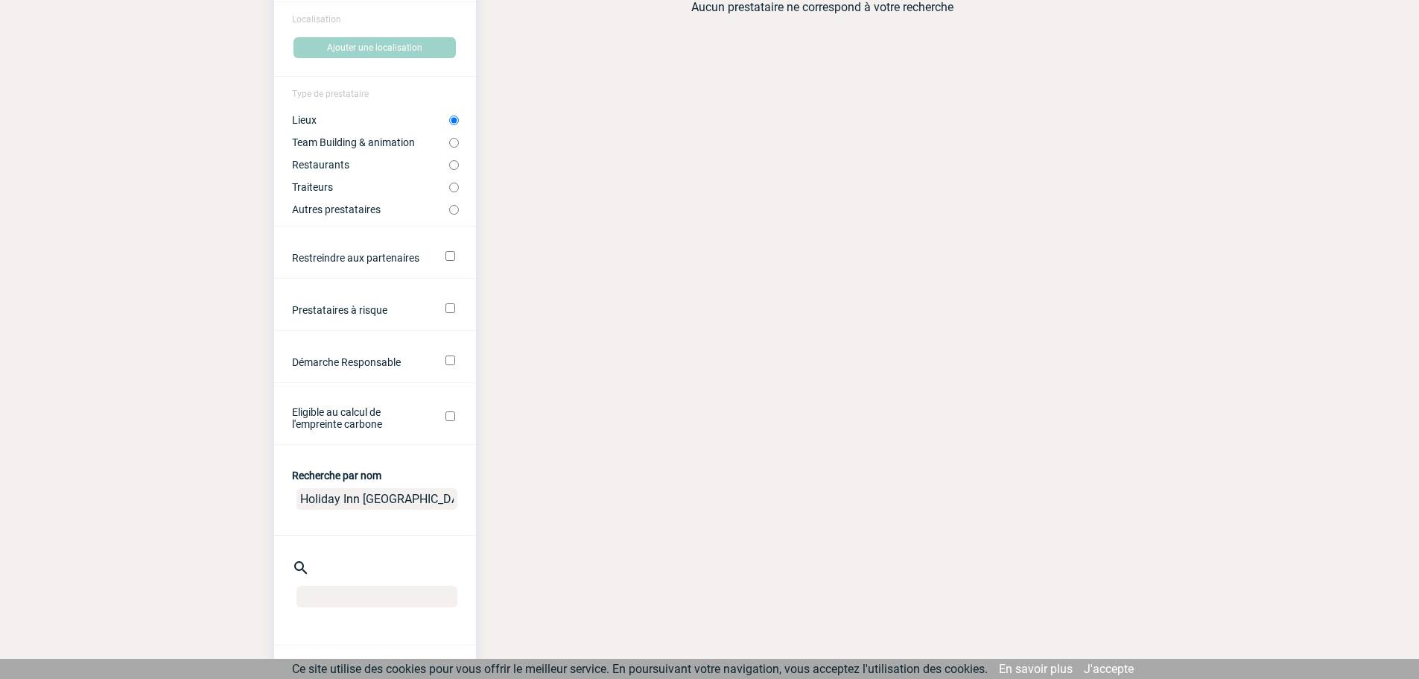
scroll to position [372, 0]
